Goal: Task Accomplishment & Management: Manage account settings

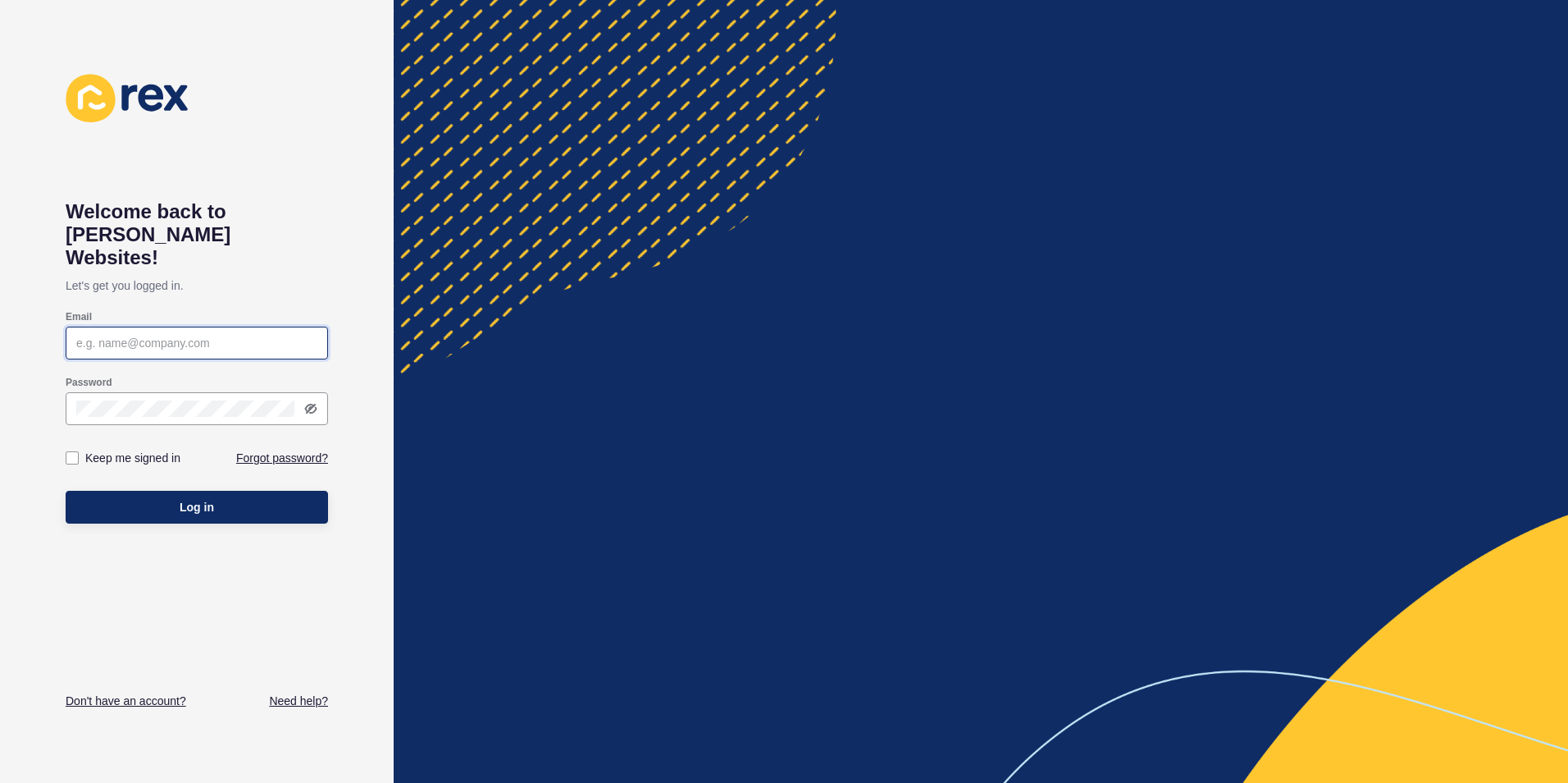
click at [226, 335] on input "Email" at bounding box center [196, 343] width 241 height 16
paste input "[EMAIL_ADDRESS][DOMAIN_NAME]"
type input "[EMAIL_ADDRESS][DOMAIN_NAME]"
click at [75, 452] on label at bounding box center [72, 458] width 13 height 13
click at [75, 453] on input "Keep me signed in" at bounding box center [74, 457] width 11 height 11
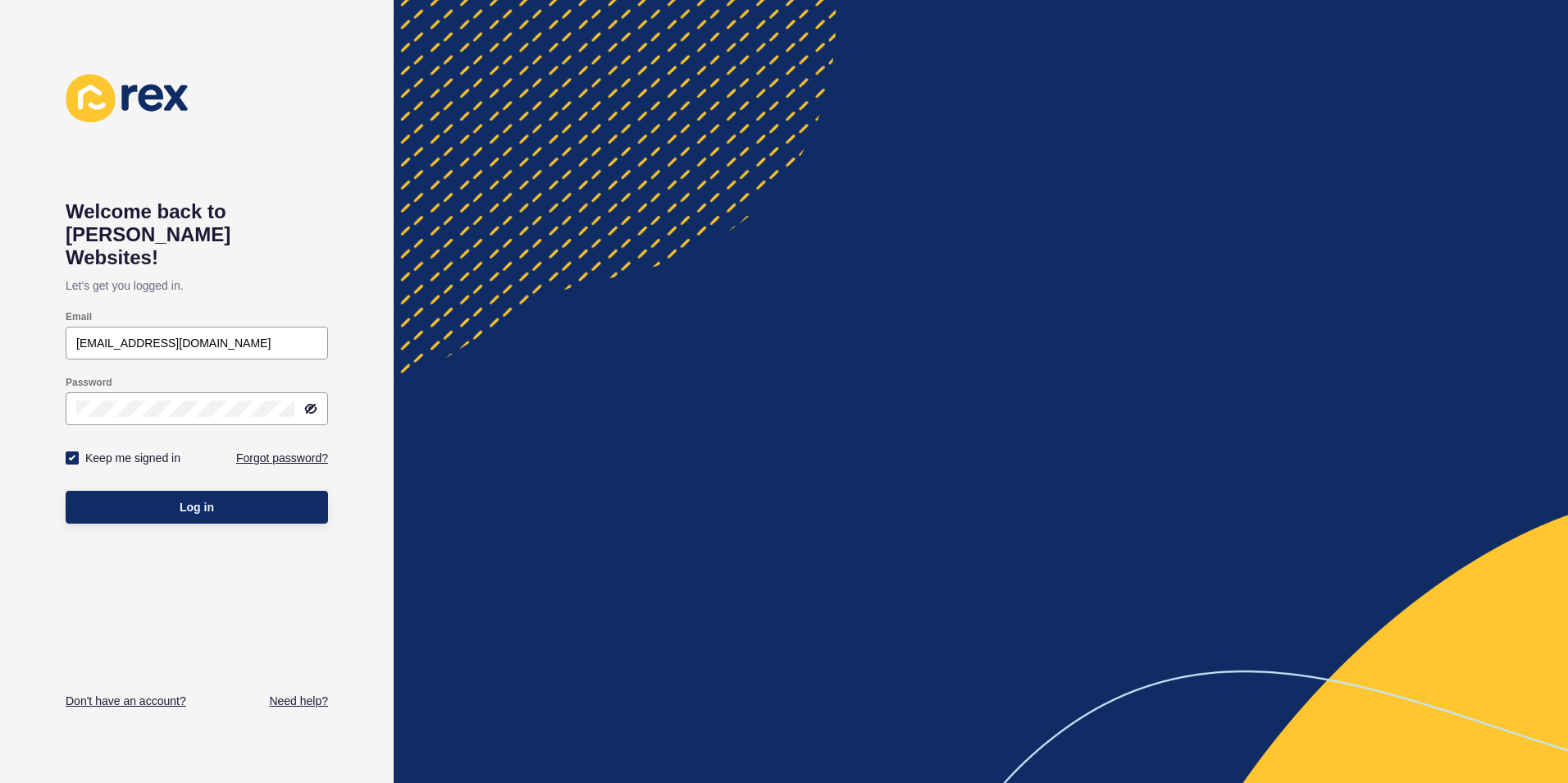
checkbox input "true"
click at [308, 402] on icon at bounding box center [311, 408] width 13 height 13
click at [46, 379] on div "Welcome back to [PERSON_NAME] Websites! Let's get you logged in. Email [EMAIL_A…" at bounding box center [196, 391] width 394 height 783
click at [132, 396] on div at bounding box center [196, 408] width 263 height 33
click at [128, 490] on button "Log in" at bounding box center [196, 507] width 263 height 33
